Goal: Transaction & Acquisition: Subscribe to service/newsletter

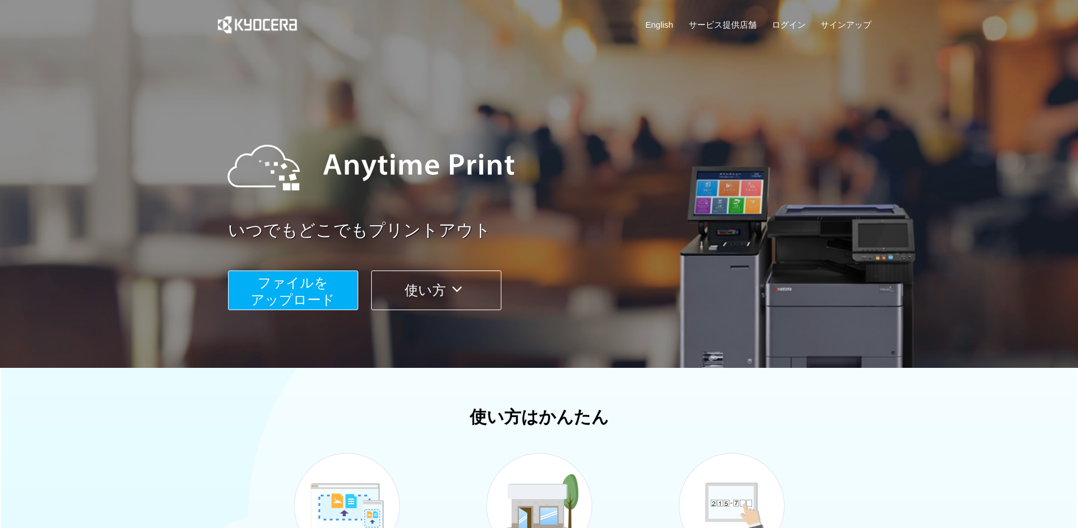
click at [300, 292] on span "ファイルを ​​アップロード" at bounding box center [293, 291] width 84 height 32
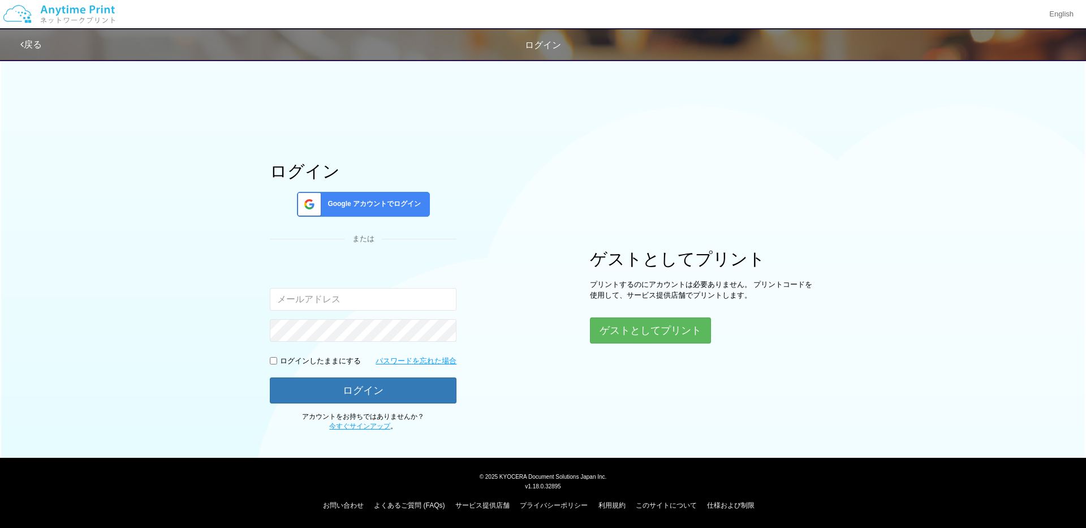
click at [337, 203] on span "Google アカウントでログイン" at bounding box center [372, 204] width 98 height 10
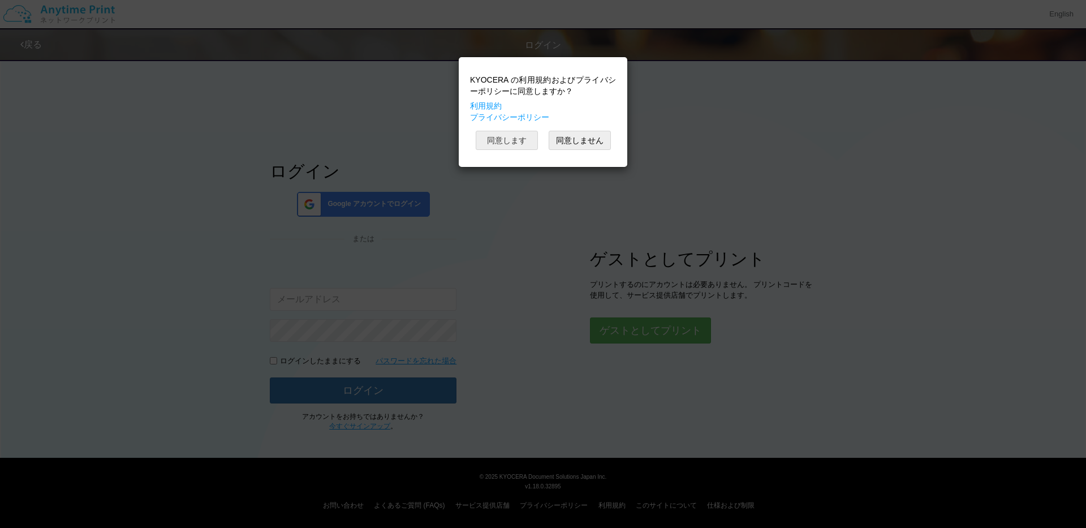
click at [517, 141] on button "同意します" at bounding box center [507, 140] width 62 height 19
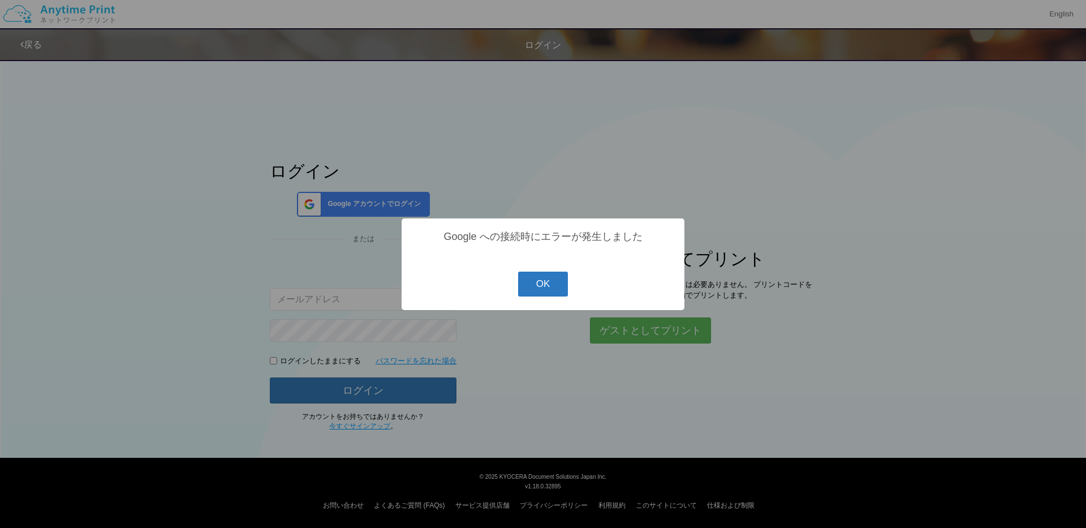
click at [548, 290] on button "OK" at bounding box center [543, 284] width 50 height 25
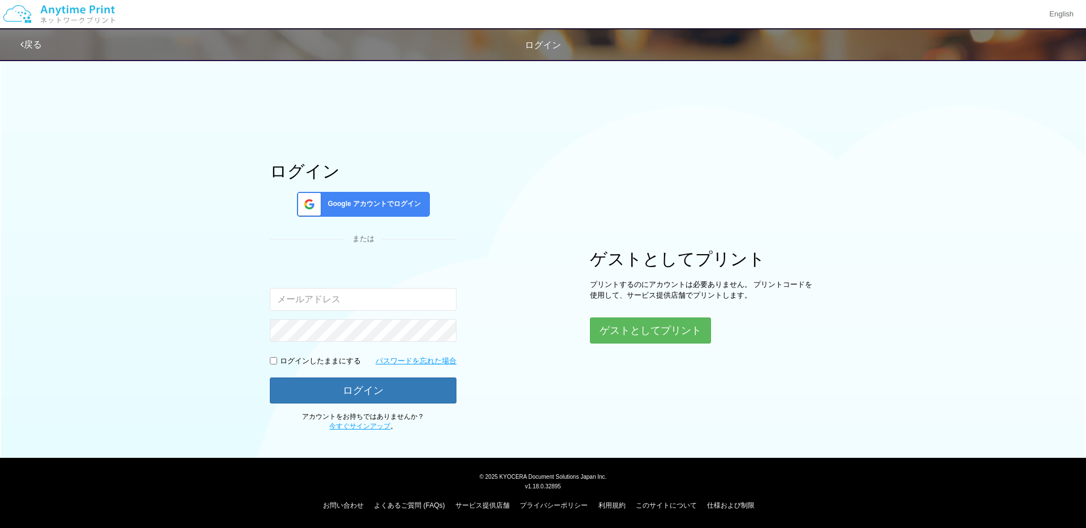
click at [93, 6] on img at bounding box center [59, 14] width 121 height 40
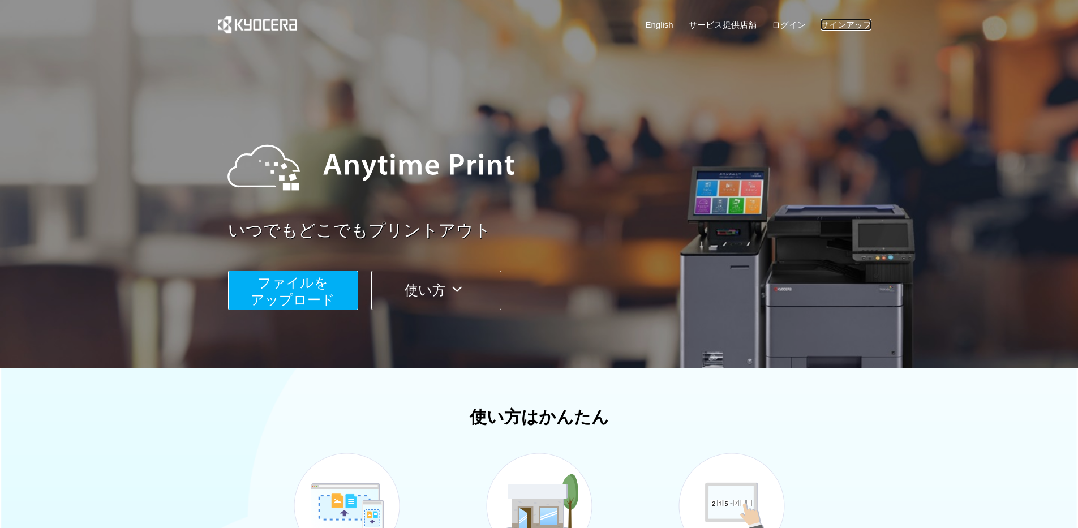
click at [866, 25] on link "サインアップ" at bounding box center [845, 25] width 51 height 12
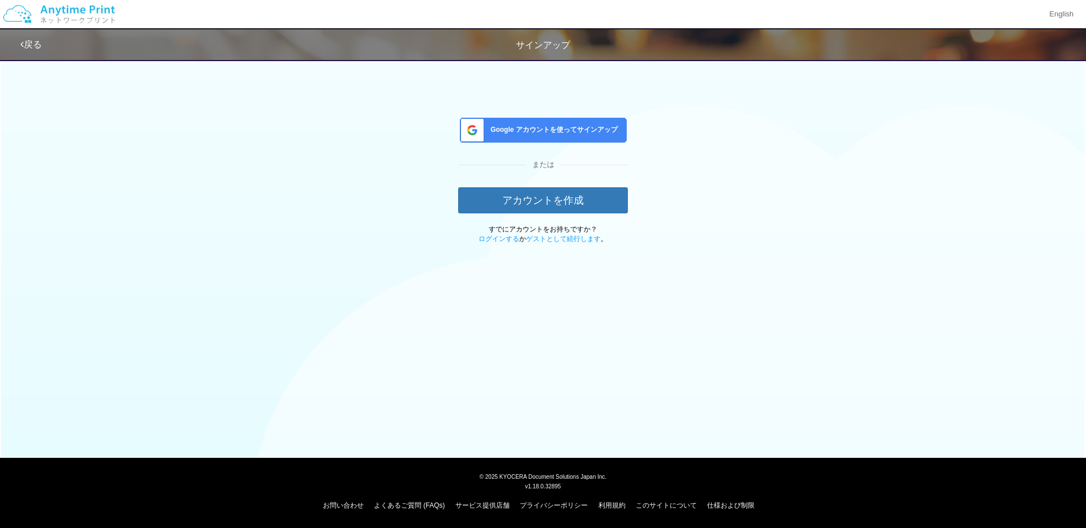
click at [557, 129] on span "Google アカウントを使ってサインアップ" at bounding box center [552, 130] width 132 height 10
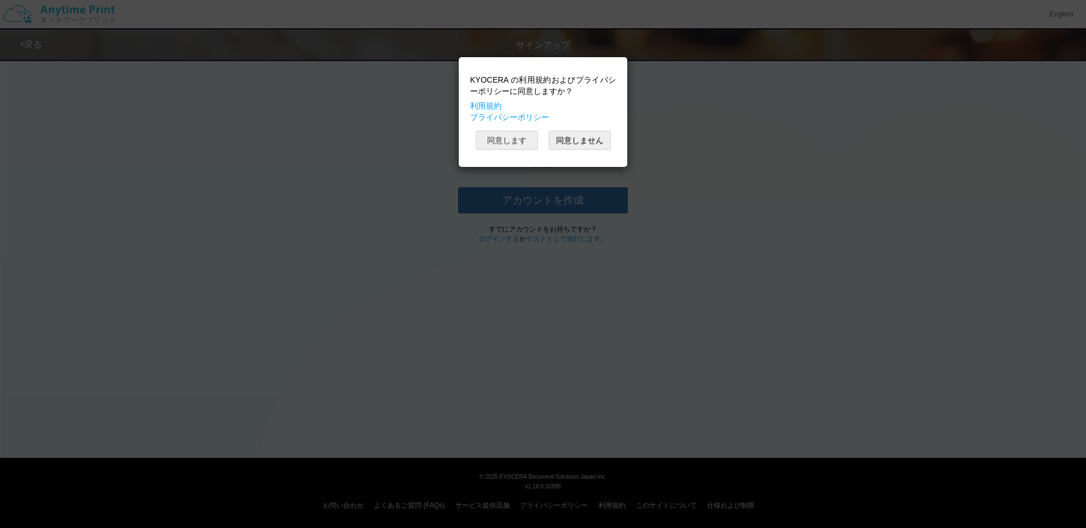
click at [512, 143] on button "同意します" at bounding box center [507, 140] width 62 height 19
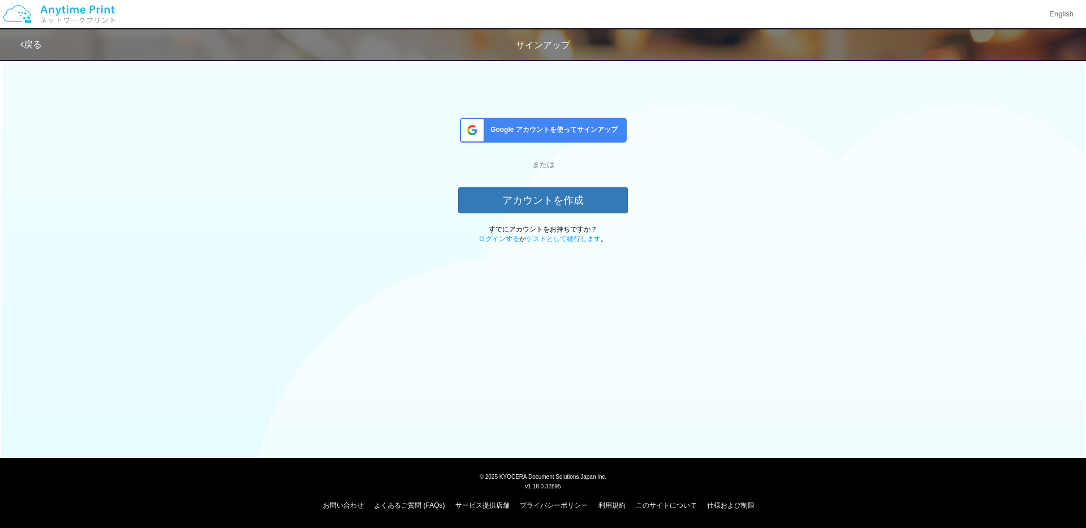
click at [605, 130] on span "Google アカウントを使ってサインアップ" at bounding box center [552, 130] width 132 height 10
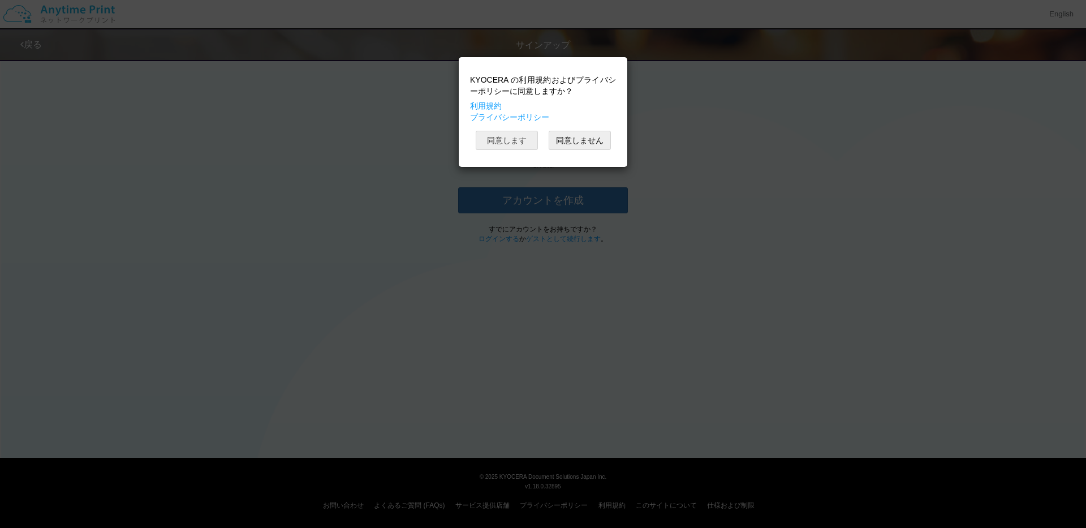
click at [511, 145] on button "同意します" at bounding box center [507, 140] width 62 height 19
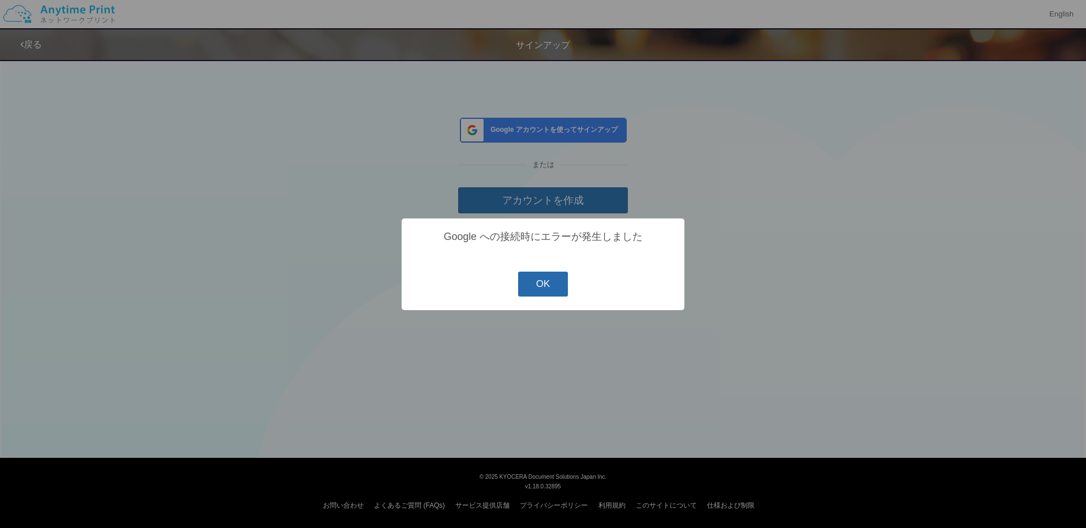
click at [553, 287] on button "OK" at bounding box center [543, 284] width 50 height 25
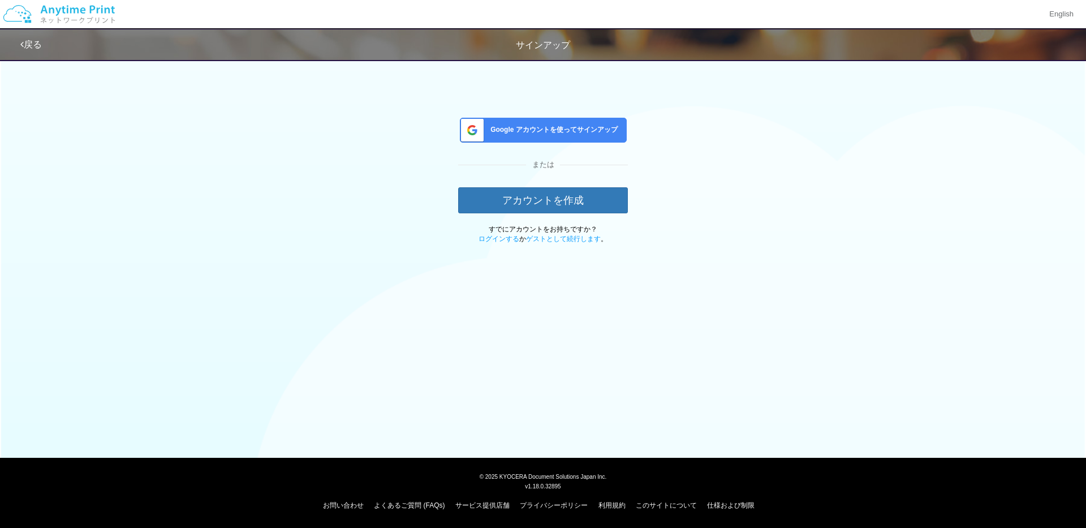
click at [778, 273] on div "戻る サインアップ Google アカウントを使ってサインアップ または アカウントを作成 すでにアカウントをお持ちですか？ ログインする か ゲストとして続…" at bounding box center [543, 160] width 1086 height 321
click at [88, 13] on img at bounding box center [59, 14] width 121 height 40
